Goal: Answer question/provide support: Share knowledge or assist other users

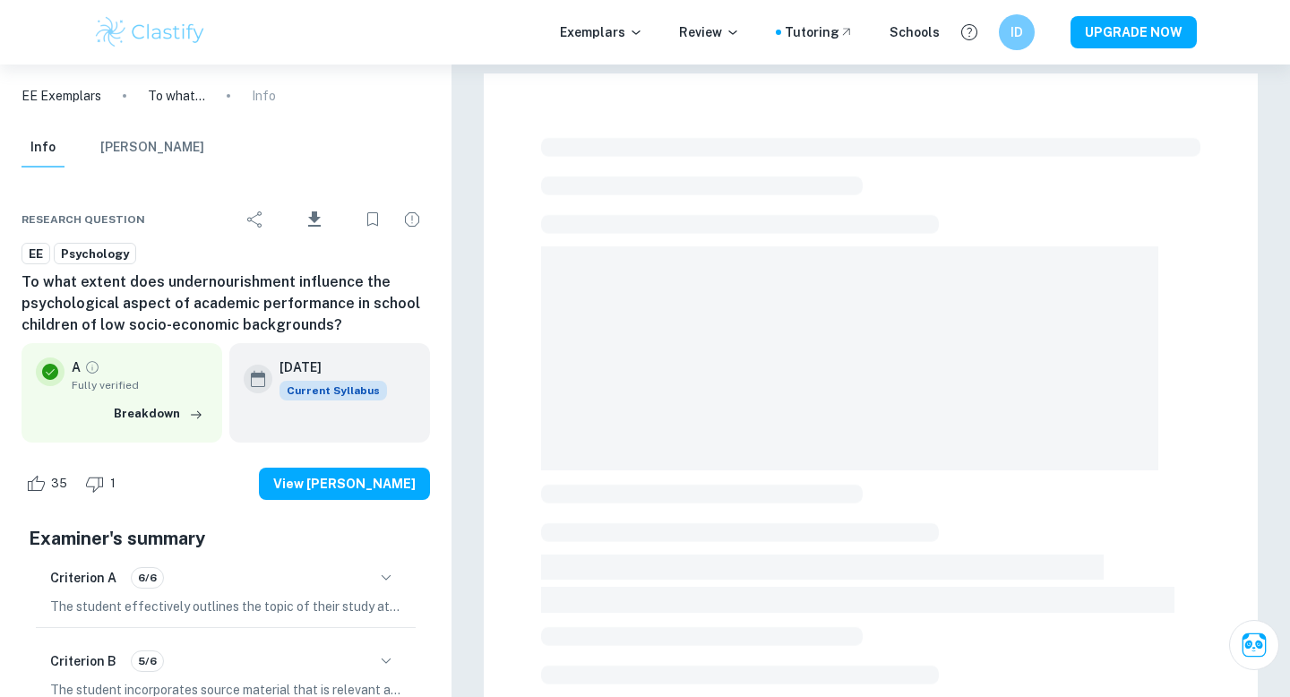
checkbox input "true"
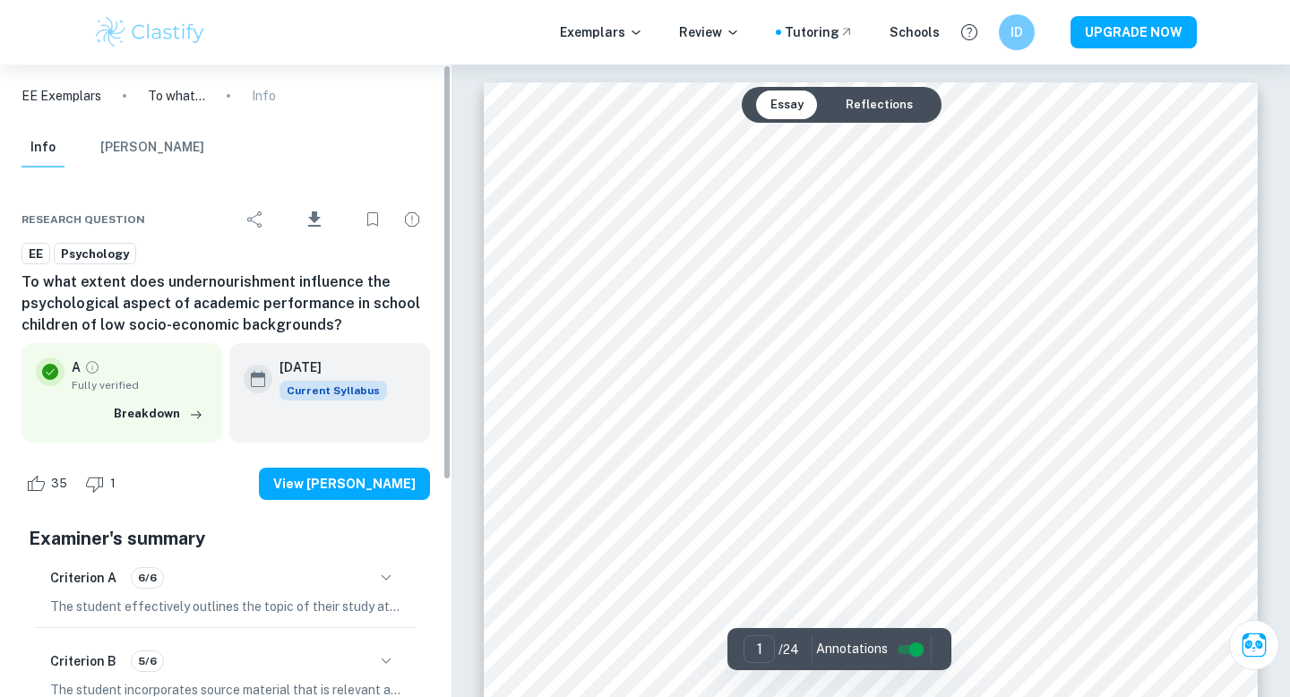
click at [385, 573] on icon "button" at bounding box center [385, 577] width 21 height 21
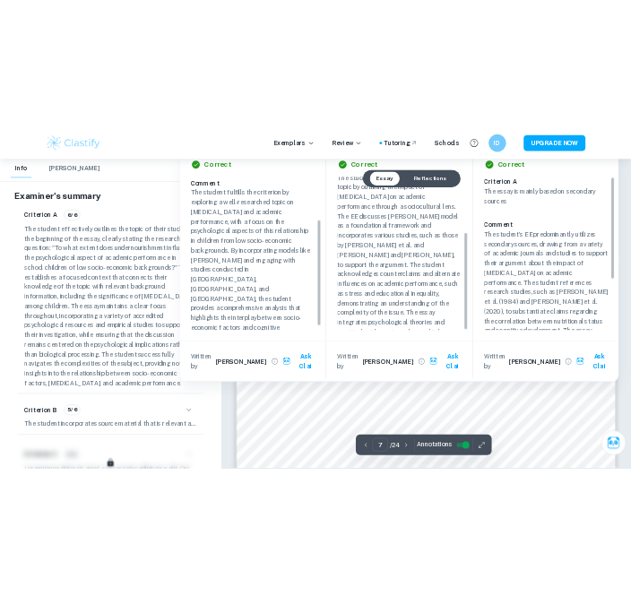
scroll to position [135, 0]
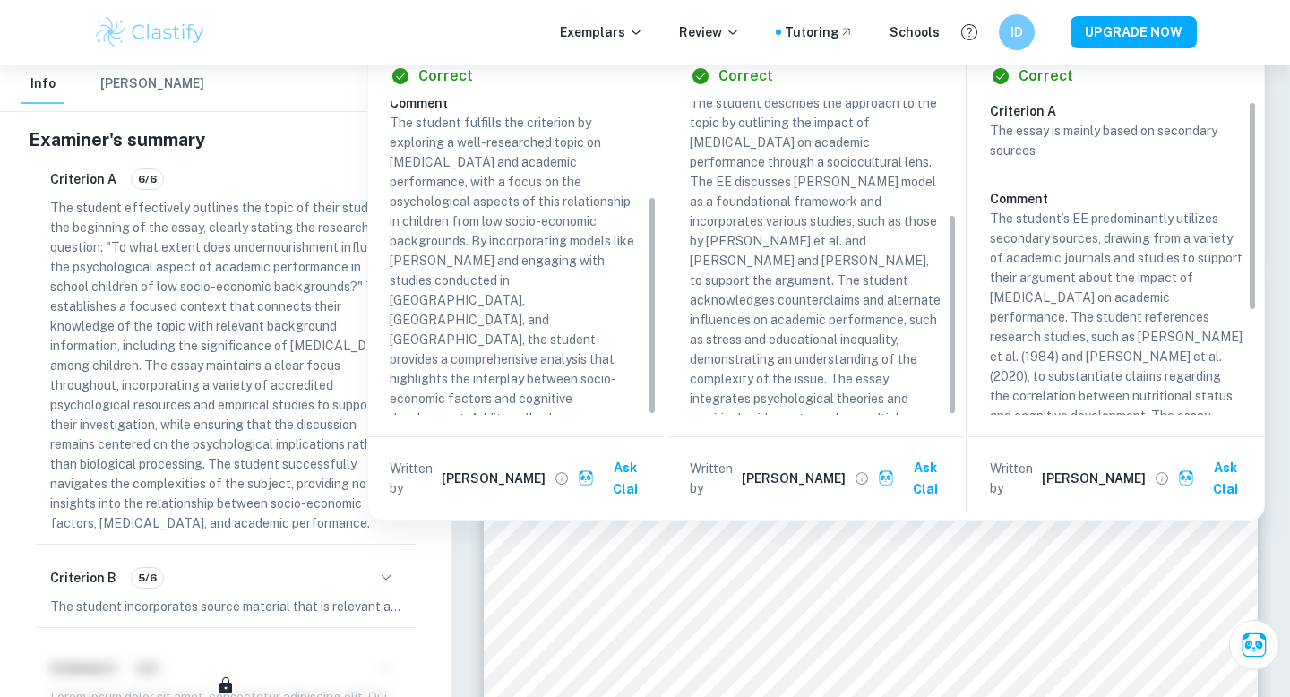
click at [292, 278] on p "The student effectively outlines the topic of their study at the beginning of t…" at bounding box center [225, 365] width 351 height 335
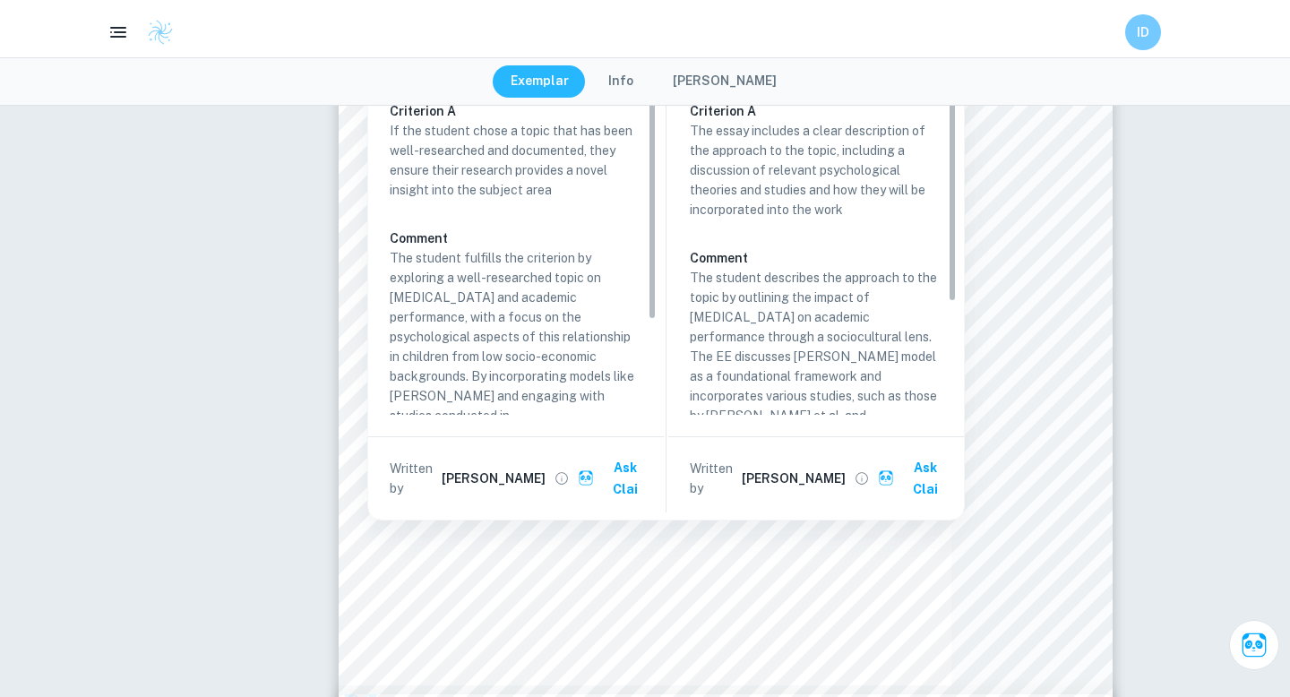
type input "8"
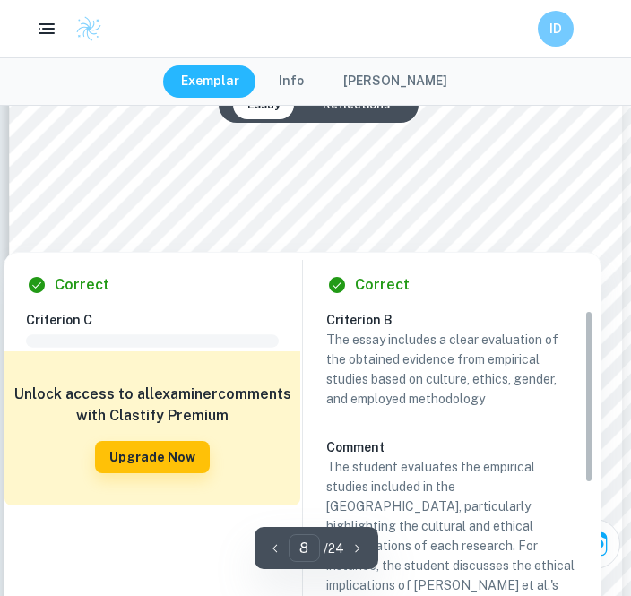
click at [219, 187] on div at bounding box center [395, 167] width 585 height 56
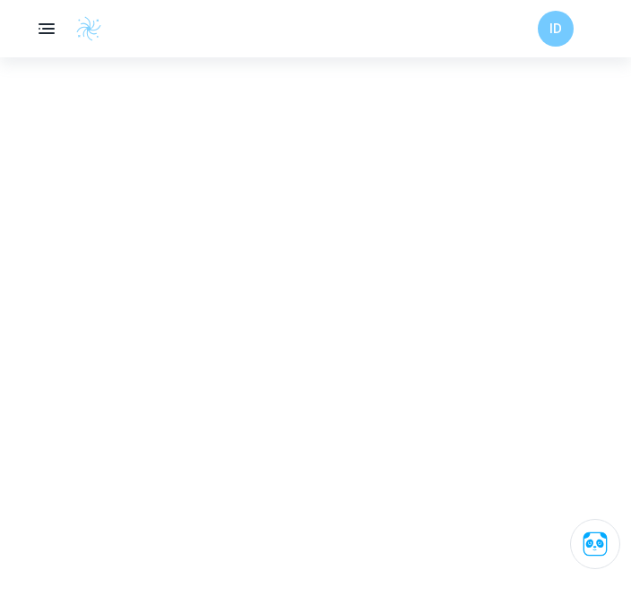
scroll to position [3157, 0]
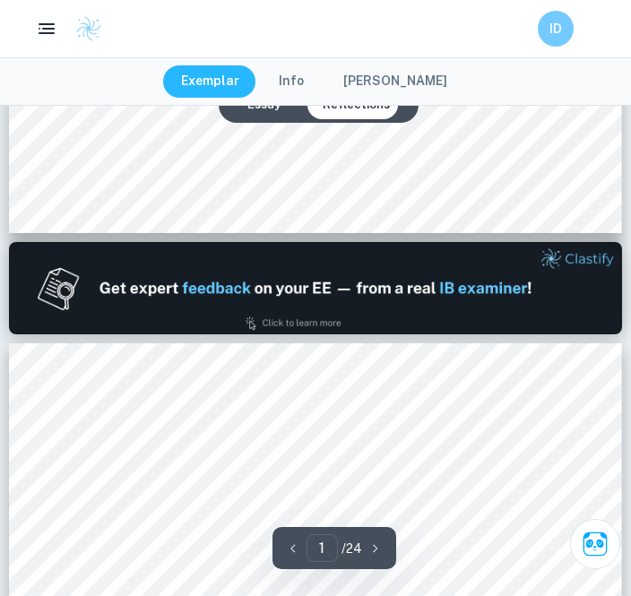
type input "2"
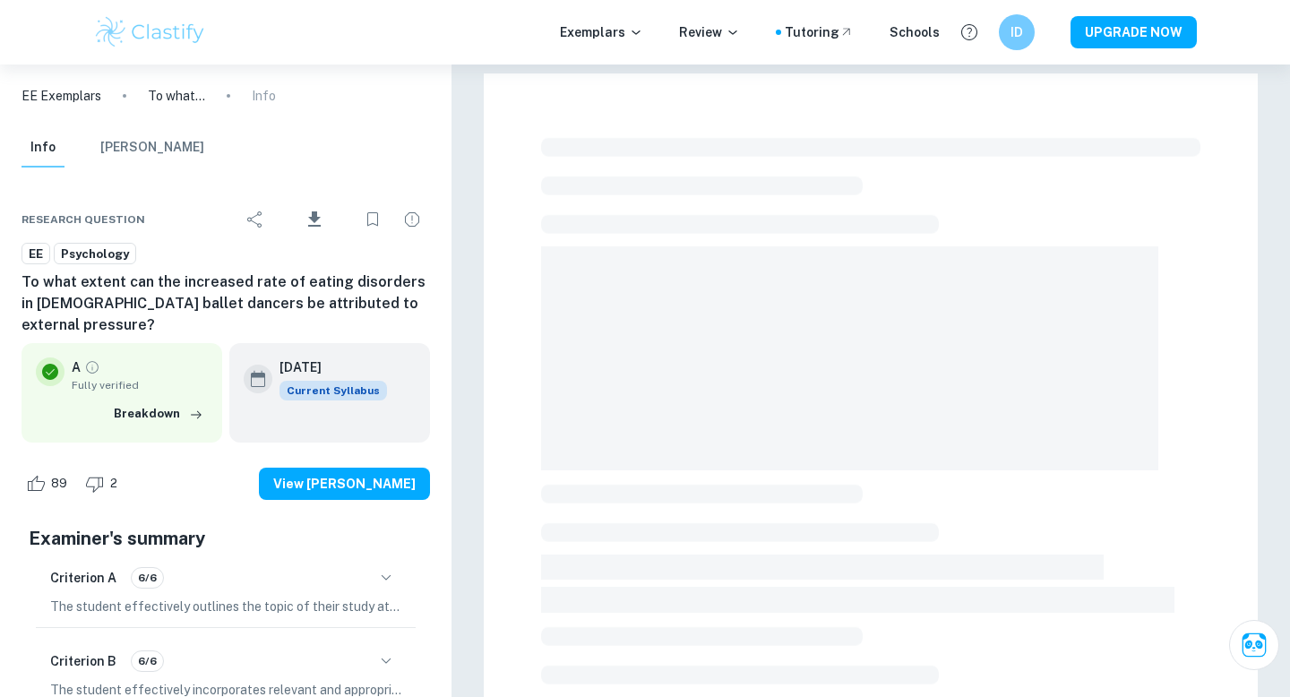
scroll to position [480, 0]
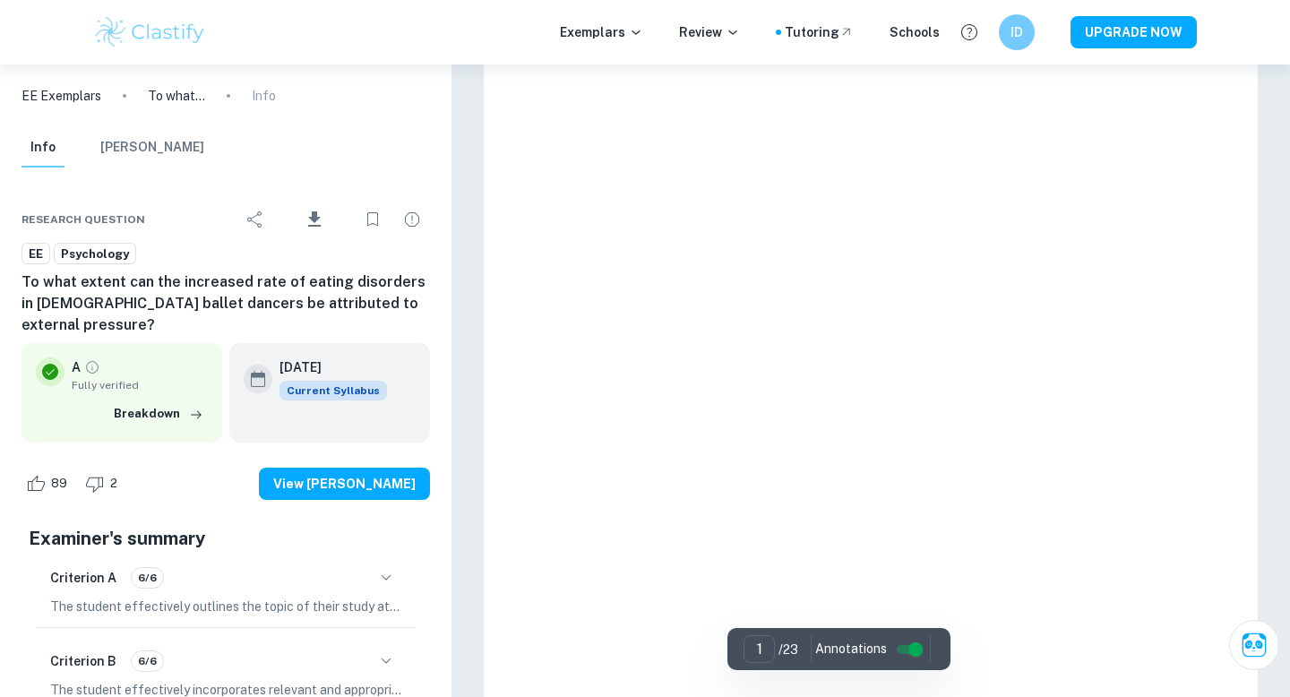
click at [900, 644] on input "controlled" at bounding box center [915, 649] width 64 height 21
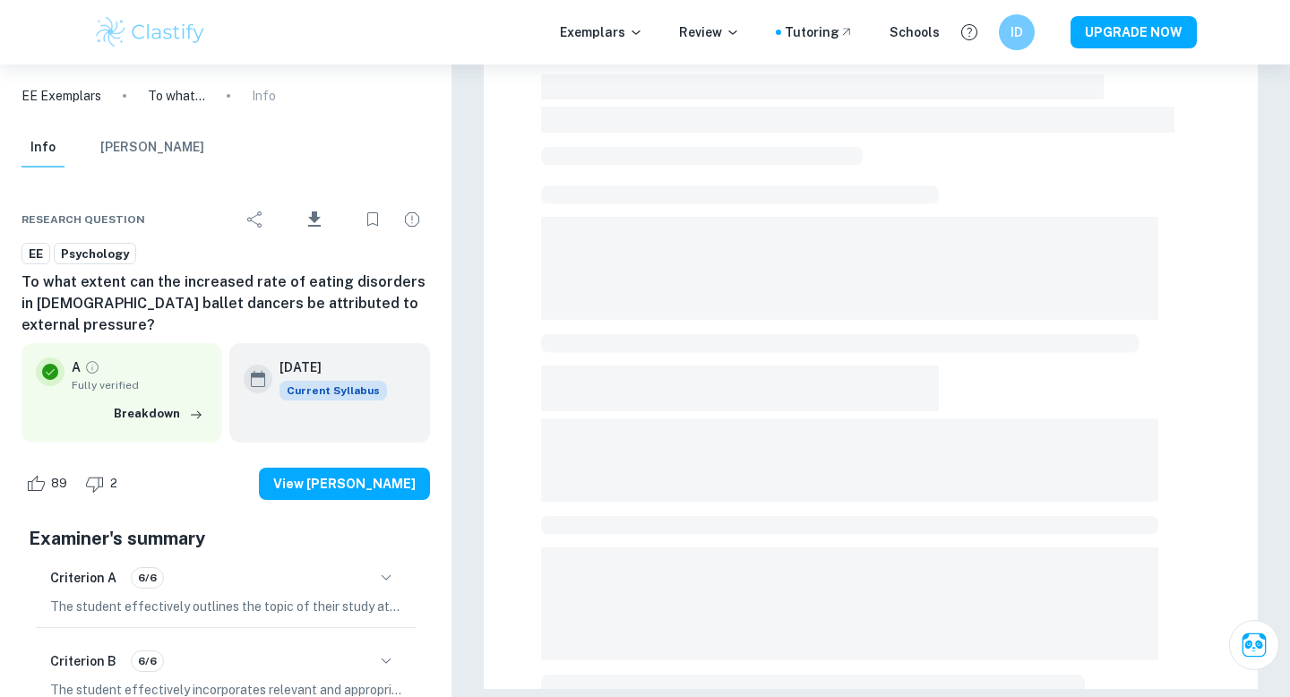
click at [846, 412] on div at bounding box center [870, 175] width 659 height 1048
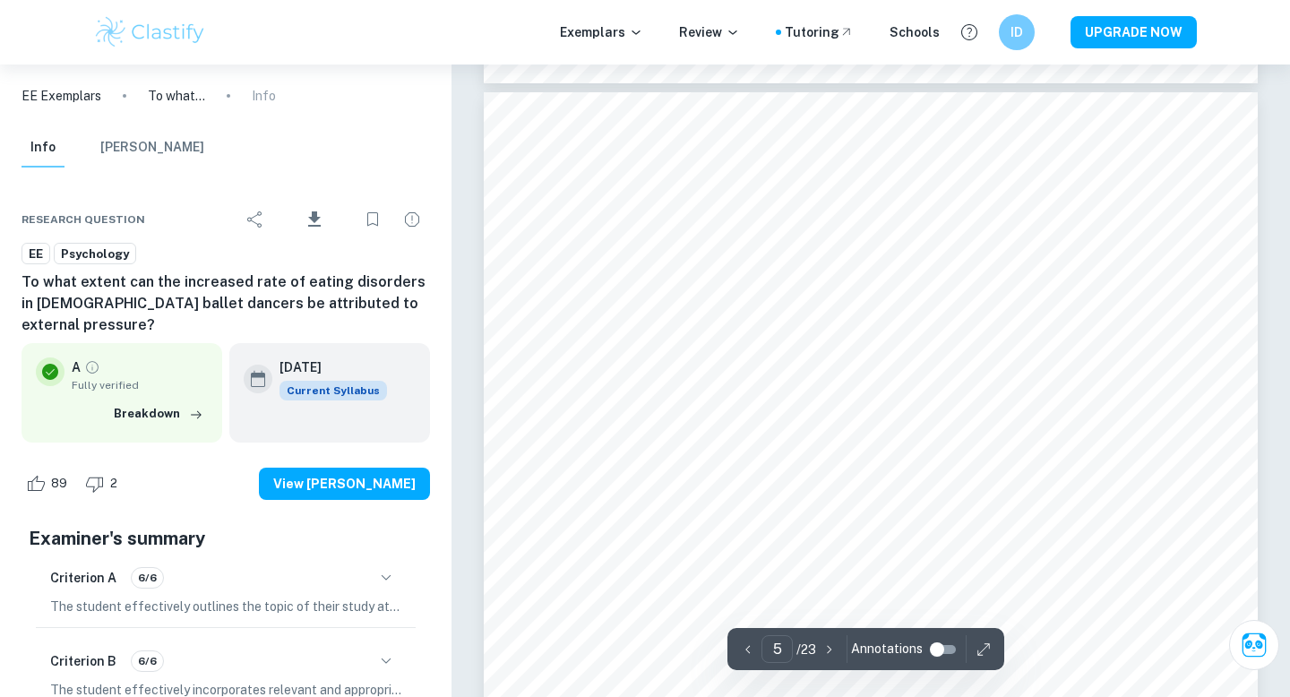
scroll to position [4668, 0]
type input "4"
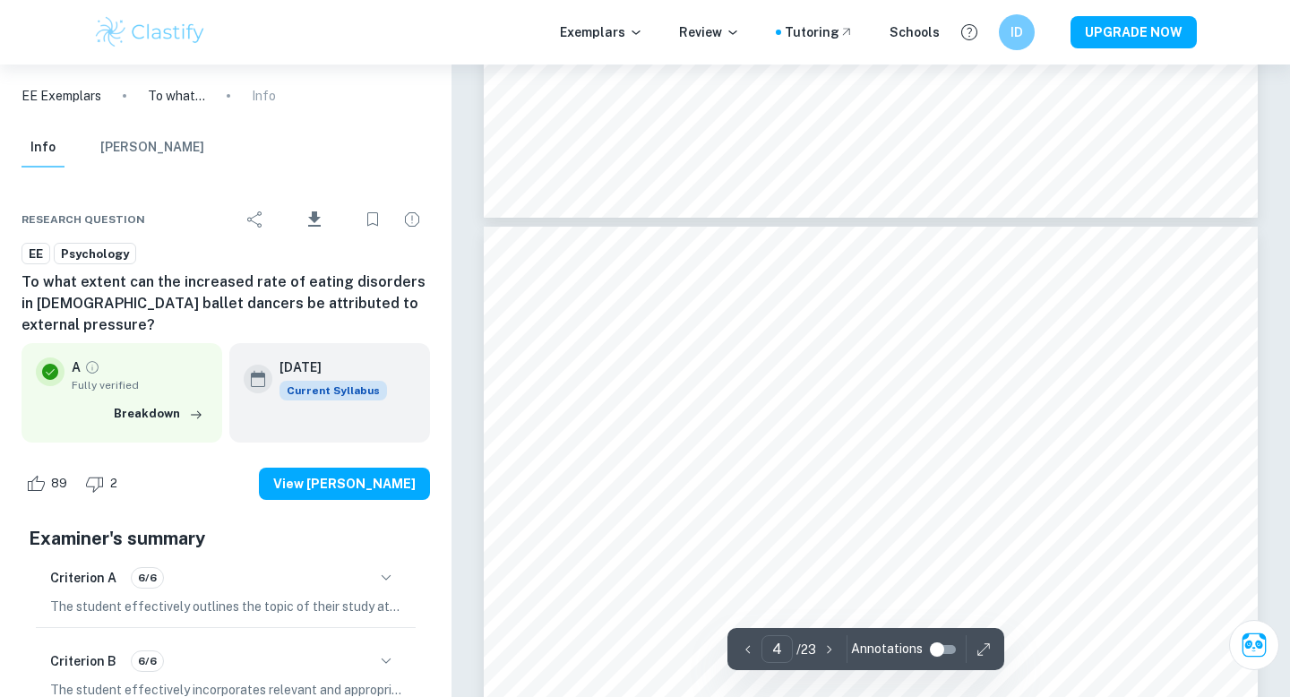
click at [941, 646] on input "controlled" at bounding box center [937, 649] width 64 height 21
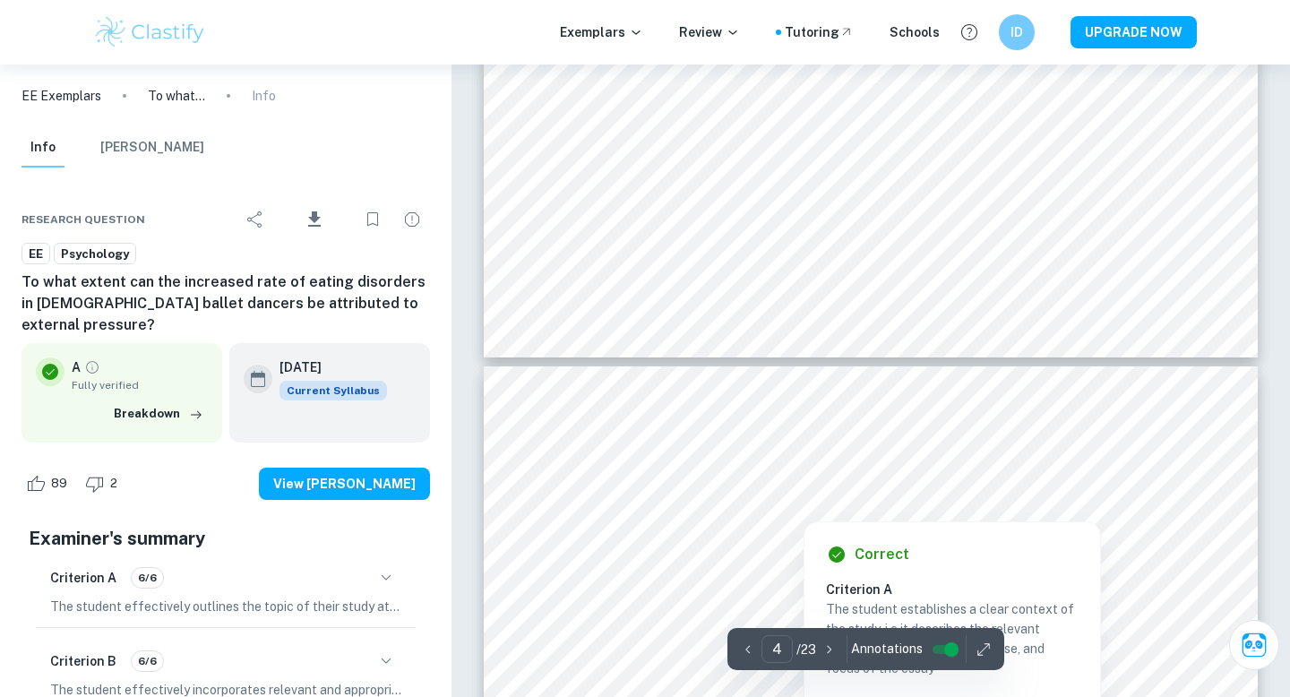
type input "5"
click at [927, 463] on div at bounding box center [865, 480] width 570 height 39
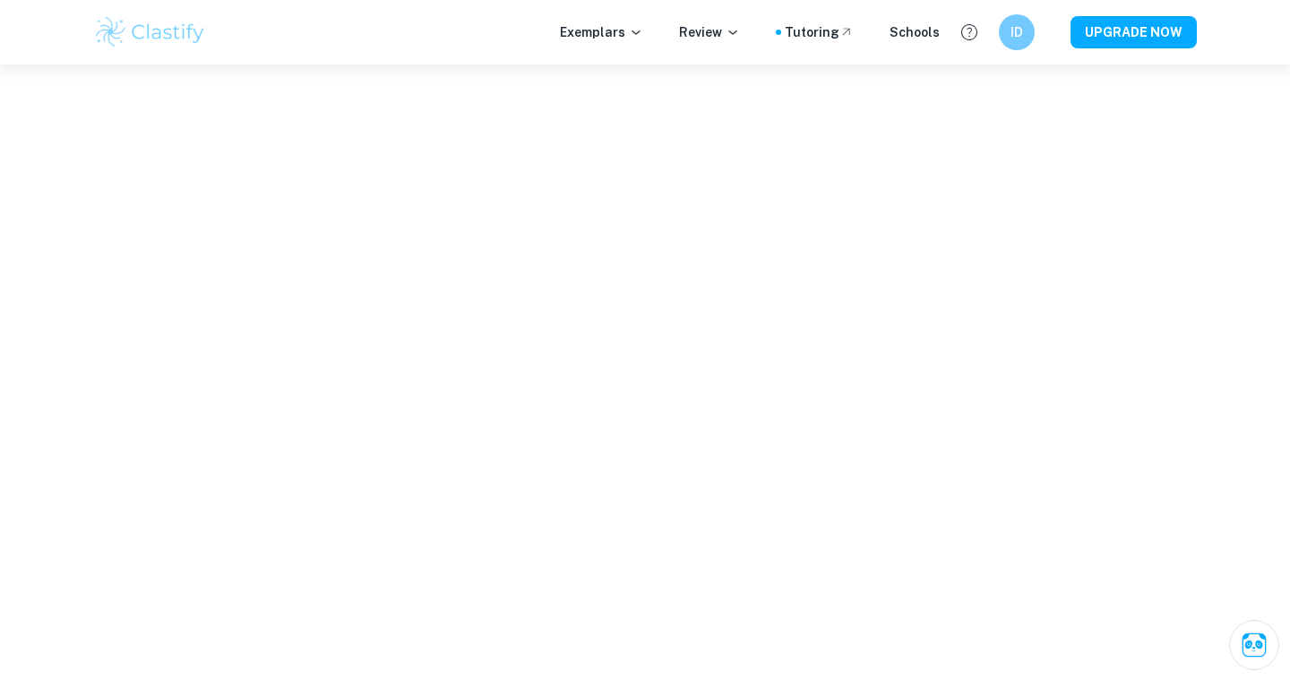
scroll to position [870, 0]
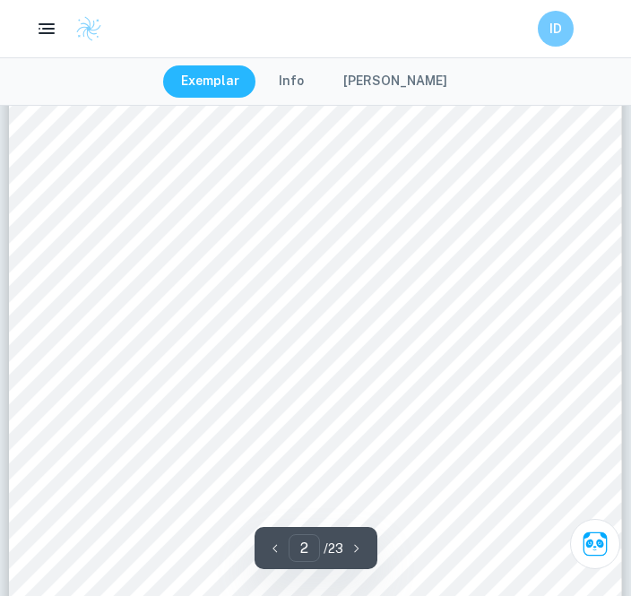
scroll to position [1048, 0]
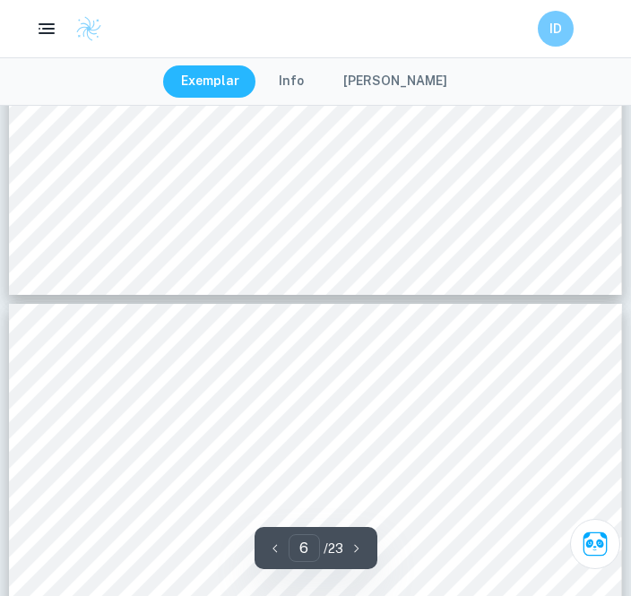
type input "7"
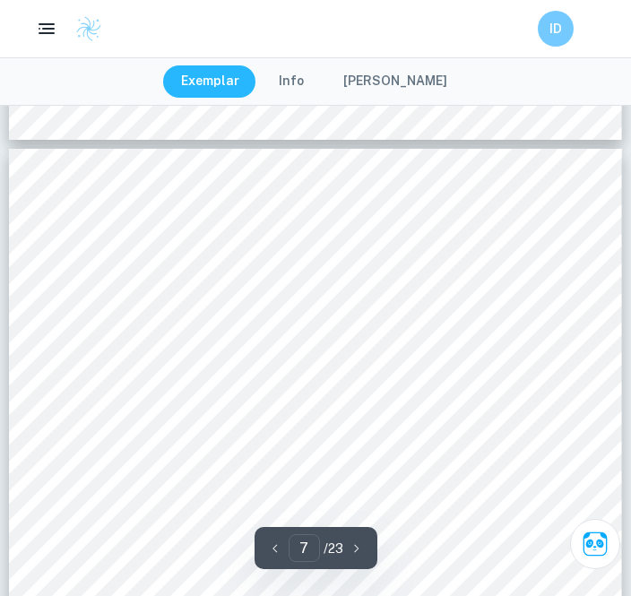
scroll to position [5452, 0]
